Goal: Task Accomplishment & Management: Use online tool/utility

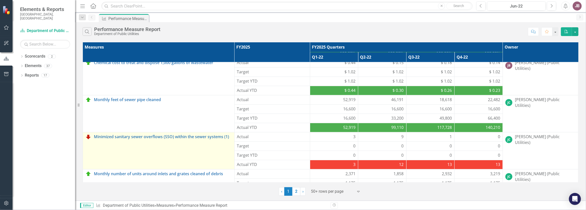
scroll to position [250, 0]
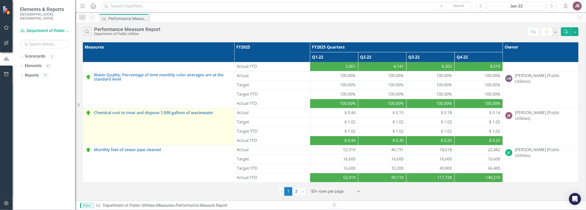
click at [170, 125] on td "Chemical cost to treat and dispose 1,000 gallons of wastewater Edit Edit Measur…" at bounding box center [159, 126] width 152 height 37
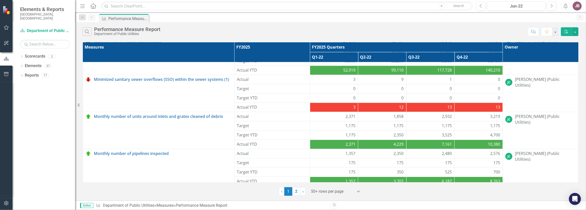
scroll to position [361, 0]
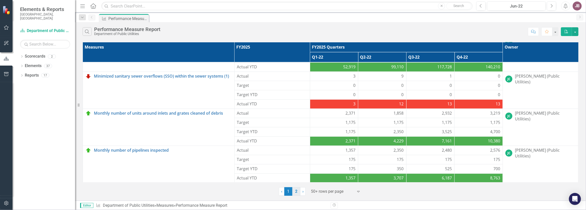
click at [297, 196] on link "2" at bounding box center [296, 191] width 8 height 9
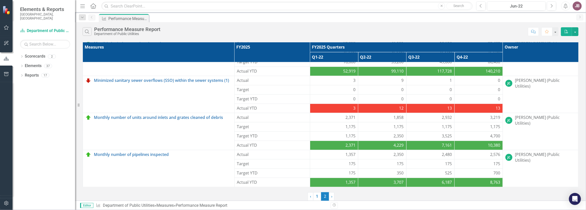
scroll to position [0, 0]
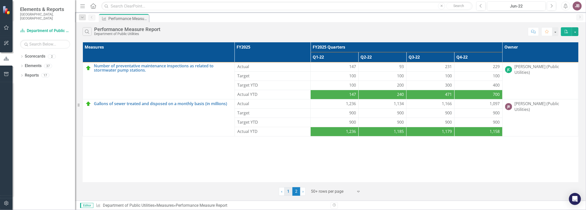
click at [290, 196] on link "1" at bounding box center [288, 191] width 8 height 9
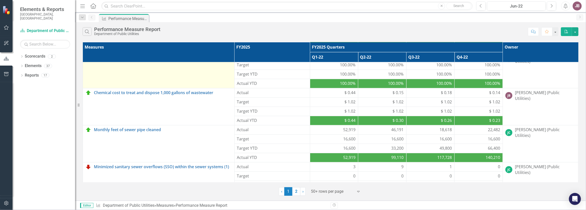
scroll to position [250, 0]
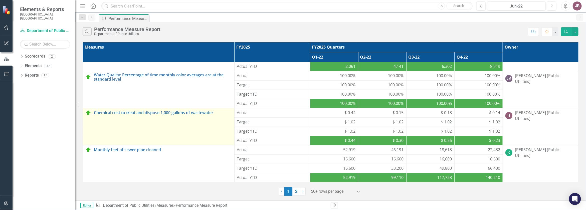
click at [189, 116] on div "Chemical cost to treat and dispose 1,000 gallons of wastewater" at bounding box center [158, 113] width 146 height 6
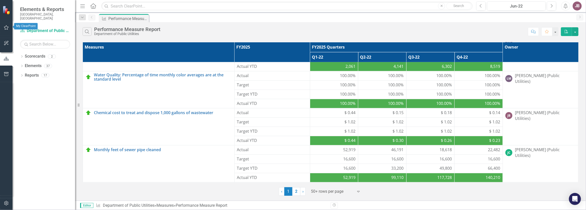
click at [3, 29] on button "button" at bounding box center [6, 28] width 11 height 11
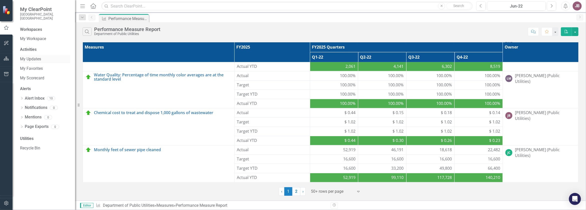
click at [33, 56] on link "My Updates" at bounding box center [45, 59] width 50 height 6
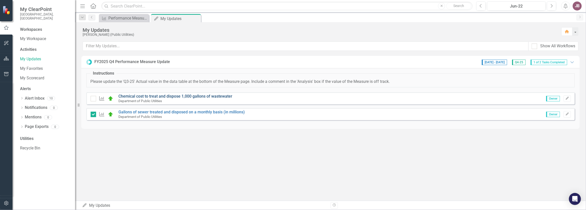
click at [165, 99] on link "Chemical cost to treat and dispose 1,000 gallons of wastewater" at bounding box center [176, 96] width 114 height 5
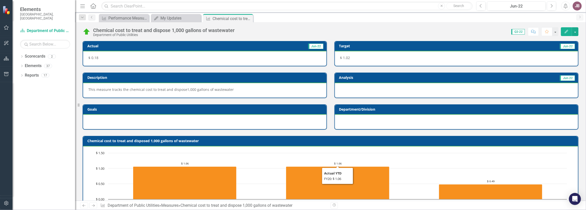
scroll to position [186, 0]
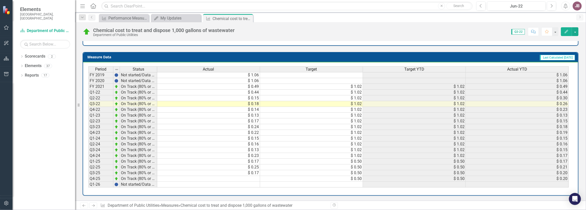
click at [251, 177] on td at bounding box center [208, 179] width 103 height 6
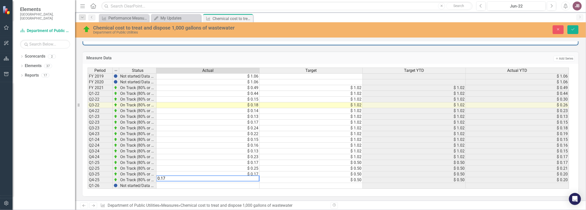
type textarea "0.5"
click at [301, 179] on td "$ 0.50" at bounding box center [311, 180] width 103 height 6
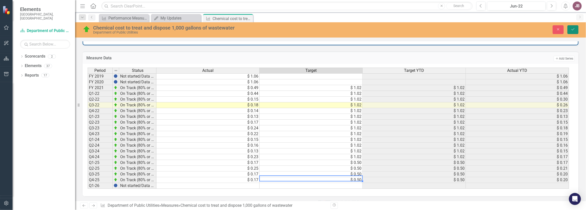
click at [573, 34] on button "Save" at bounding box center [572, 29] width 11 height 9
